Goal: Task Accomplishment & Management: Use online tool/utility

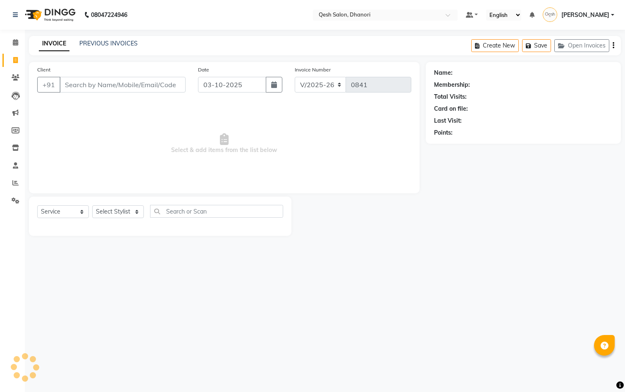
select select "7641"
select select "service"
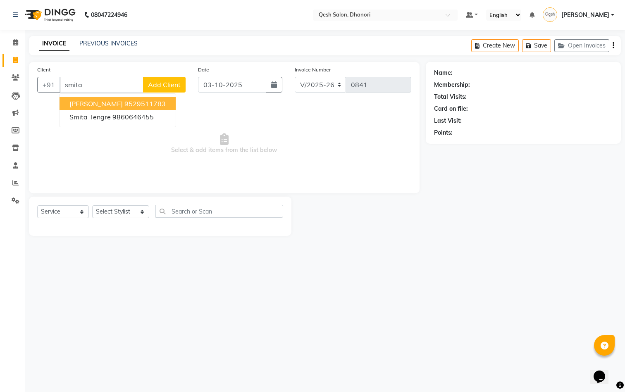
click at [90, 104] on span "[PERSON_NAME]" at bounding box center [95, 104] width 53 height 8
type input "9529511783"
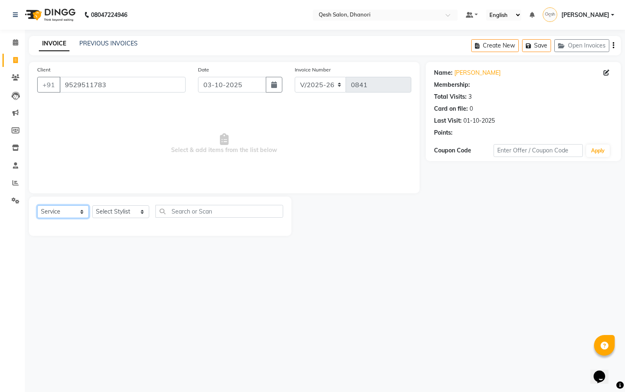
select select "1: Object"
select select "membership"
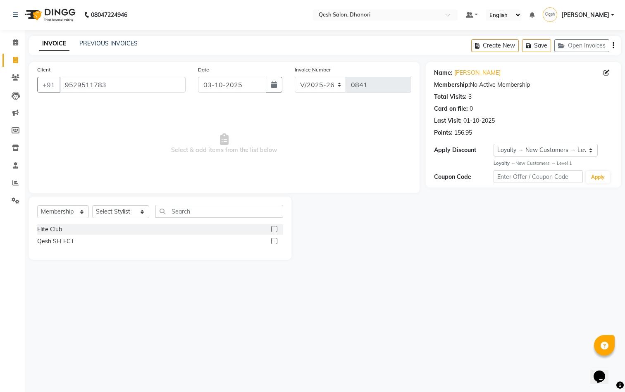
click at [274, 228] on label at bounding box center [274, 229] width 6 height 6
click at [274, 228] on input "checkbox" at bounding box center [273, 229] width 5 height 5
checkbox input "false"
click at [229, 216] on input "text" at bounding box center [219, 211] width 128 height 13
select select "73948"
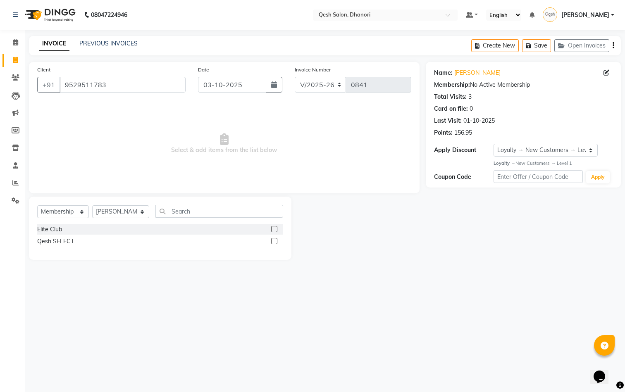
click at [273, 226] on label at bounding box center [274, 229] width 6 height 6
click at [273, 227] on input "checkbox" at bounding box center [273, 229] width 5 height 5
select select "select"
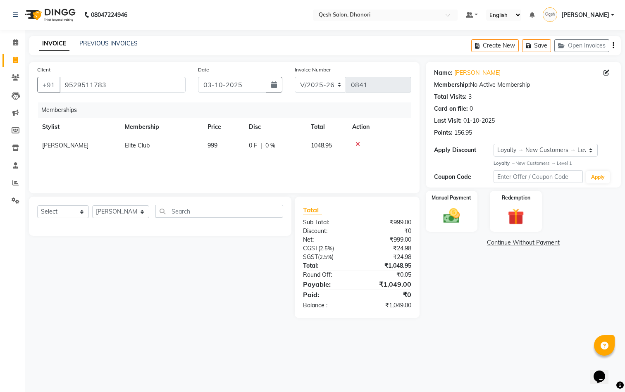
click at [323, 145] on span "1048.95" at bounding box center [321, 145] width 21 height 7
drag, startPoint x: 317, startPoint y: 146, endPoint x: 299, endPoint y: 146, distance: 17.8
click at [299, 146] on div "0 F | 0 %" at bounding box center [300, 147] width 66 height 13
type input "100"
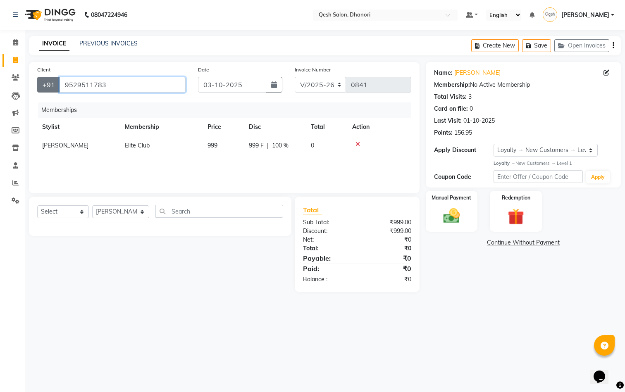
drag, startPoint x: 112, startPoint y: 85, endPoint x: 51, endPoint y: 81, distance: 60.9
click at [51, 81] on div "+91 9529511783" at bounding box center [111, 85] width 148 height 16
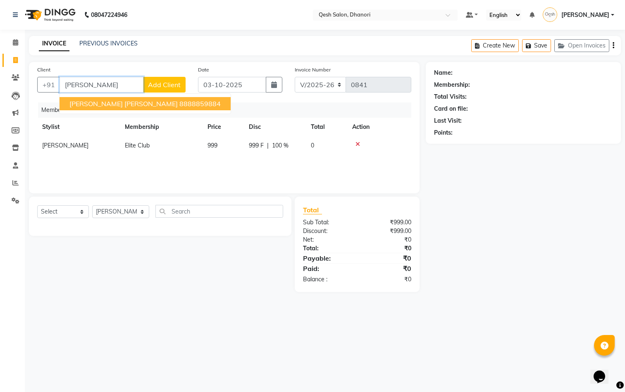
click at [78, 100] on span "Mrinal Mandar" at bounding box center [123, 104] width 108 height 8
type input "8888859884"
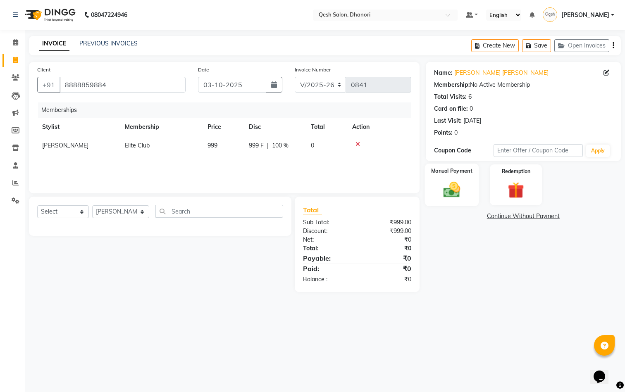
click at [452, 196] on img at bounding box center [451, 189] width 28 height 19
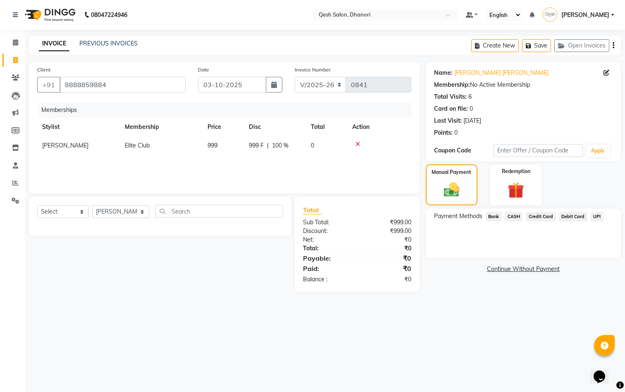
click at [512, 215] on span "CASH" at bounding box center [513, 216] width 18 height 9
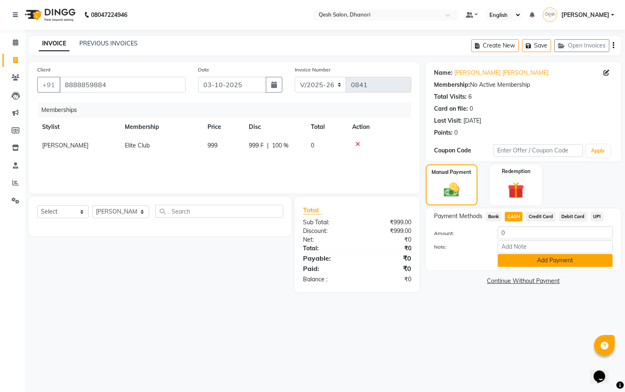
click at [516, 259] on button "Add Payment" at bounding box center [554, 260] width 115 height 13
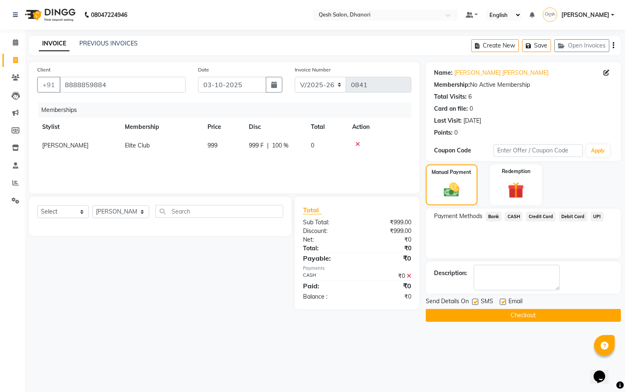
click at [470, 316] on button "Checkout" at bounding box center [522, 315] width 195 height 13
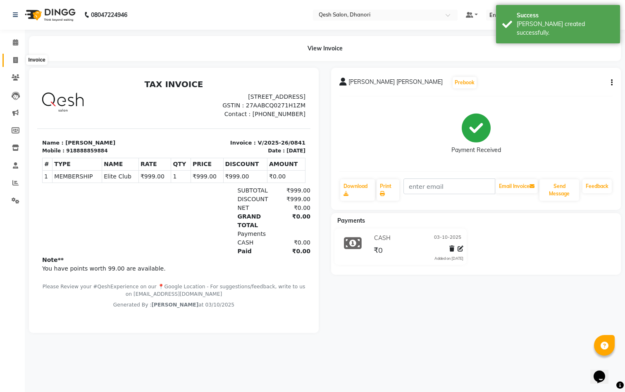
click at [14, 57] on icon at bounding box center [15, 60] width 5 height 6
select select "service"
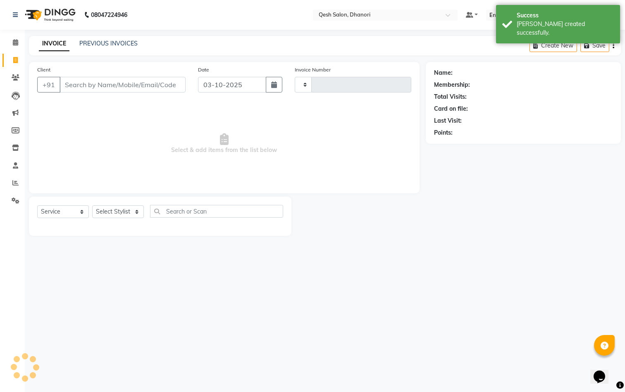
type input "0842"
select select "7641"
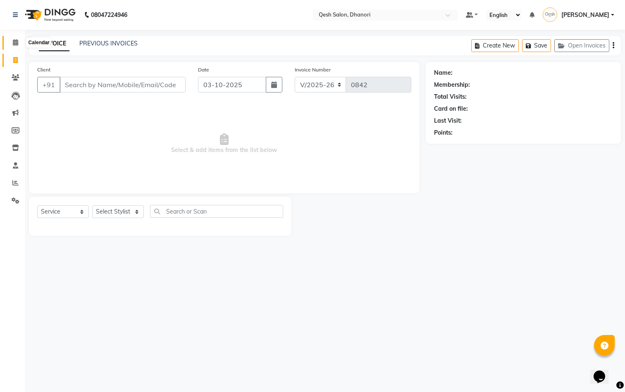
click at [15, 43] on icon at bounding box center [15, 42] width 5 height 6
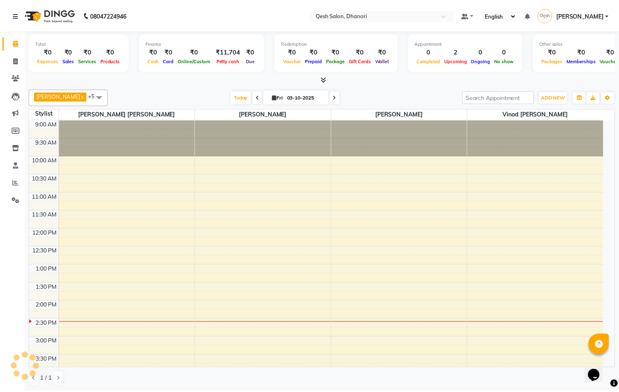
scroll to position [182, 0]
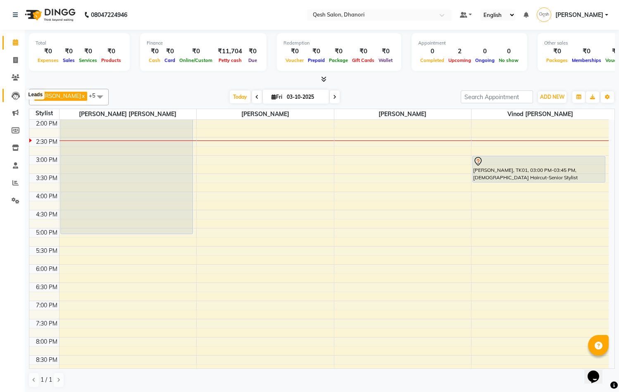
click at [19, 97] on icon at bounding box center [16, 96] width 8 height 8
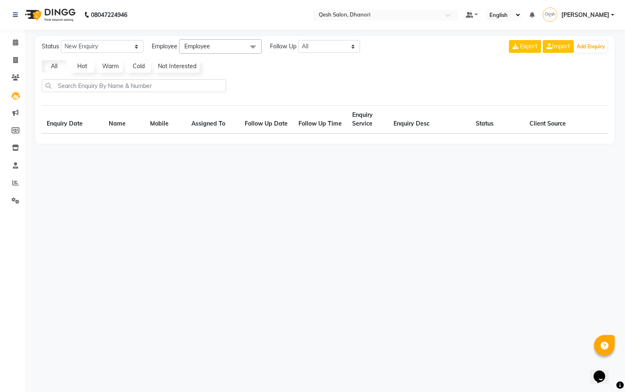
click at [17, 104] on li "Marketing" at bounding box center [12, 113] width 25 height 18
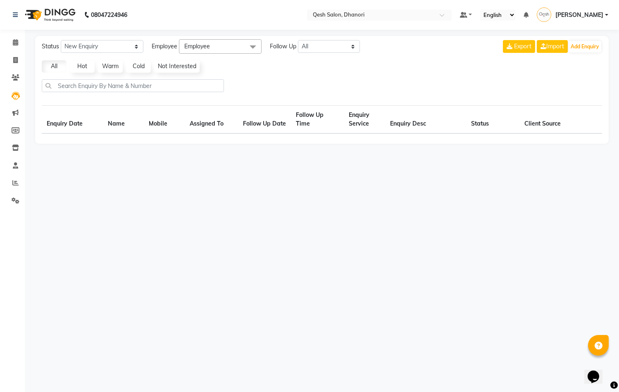
select select "10"
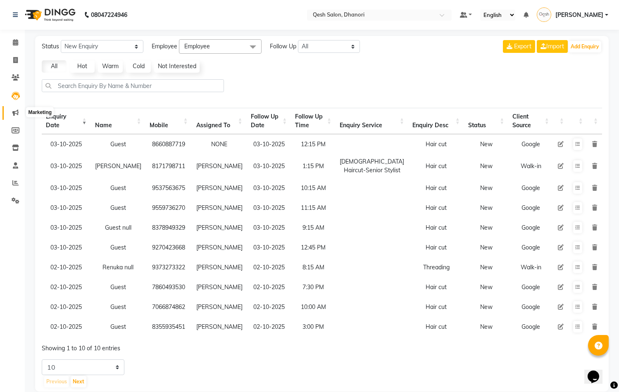
click at [15, 112] on icon at bounding box center [15, 112] width 6 height 6
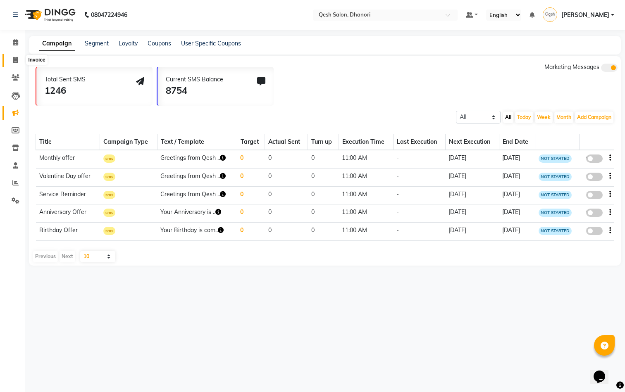
click at [15, 59] on icon at bounding box center [15, 60] width 5 height 6
select select "service"
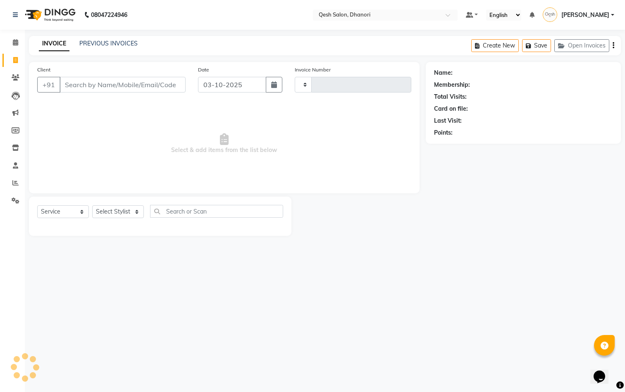
type input "0842"
select select "7641"
click at [14, 44] on icon at bounding box center [15, 42] width 5 height 6
